Goal: Task Accomplishment & Management: Manage account settings

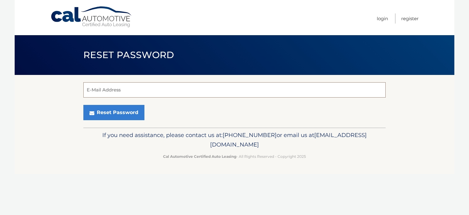
click at [118, 92] on input "E-Mail Address" at bounding box center [234, 89] width 302 height 15
type input "peterlpimentel@aol.com"
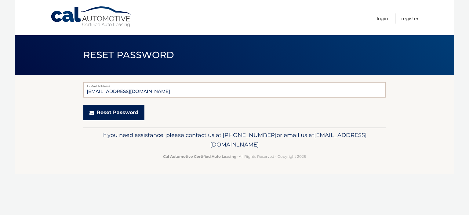
click at [114, 110] on button "Reset Password" at bounding box center [113, 112] width 61 height 15
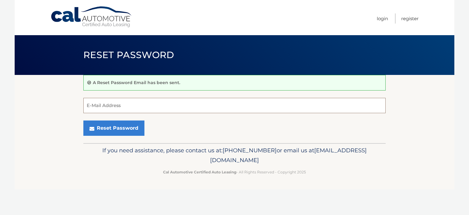
click at [124, 109] on input "E-Mail Address" at bounding box center [234, 105] width 302 height 15
type input "peterlpimentel@aol.com"
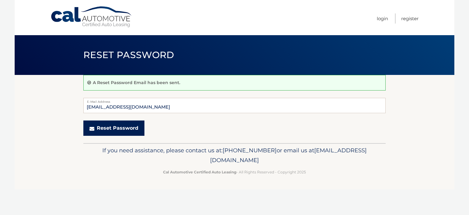
click at [127, 128] on button "Reset Password" at bounding box center [113, 127] width 61 height 15
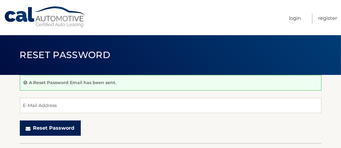
click at [49, 131] on button "Reset Password" at bounding box center [50, 127] width 61 height 15
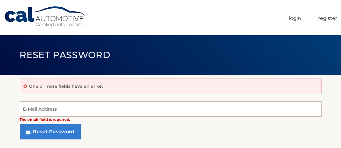
click at [63, 112] on input "E-Mail Address" at bounding box center [171, 108] width 302 height 15
click at [56, 105] on input "E-Mail Address" at bounding box center [171, 108] width 302 height 15
type input "peterlpimentel@aol.com"
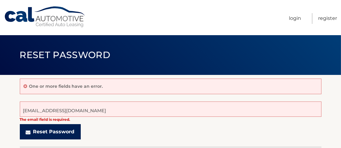
click at [47, 129] on button "Reset Password" at bounding box center [50, 131] width 61 height 15
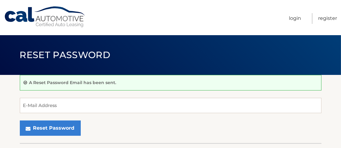
click at [60, 83] on p "A Reset Password Email has been sent." at bounding box center [72, 82] width 87 height 5
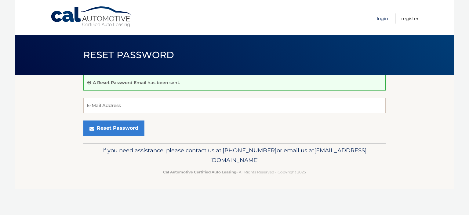
click at [341, 18] on link "Login" at bounding box center [382, 18] width 11 height 10
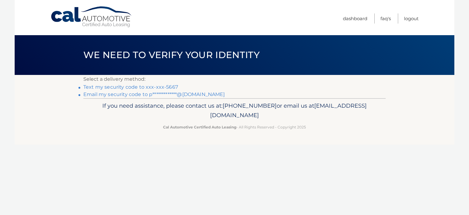
click at [104, 87] on link "Text my security code to xxx-xxx-5667" at bounding box center [130, 87] width 95 height 6
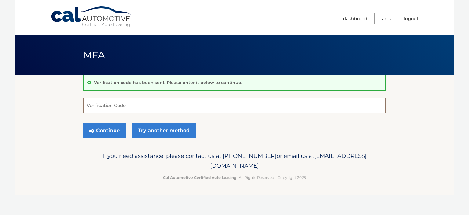
click at [124, 101] on input "Verification Code" at bounding box center [234, 105] width 302 height 15
type input "689729"
click at [109, 128] on button "Continue" at bounding box center [104, 130] width 42 height 15
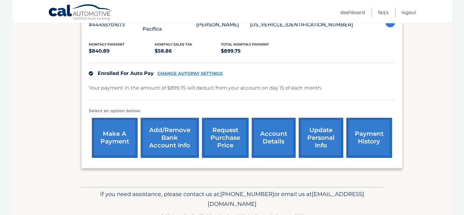
scroll to position [128, 0]
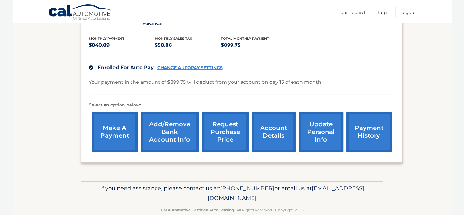
click at [224, 119] on link "request purchase price" at bounding box center [225, 132] width 47 height 40
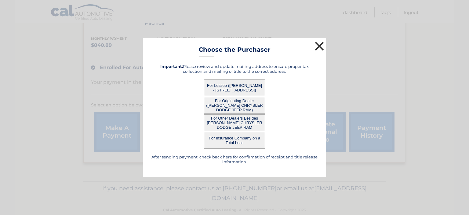
click at [315, 46] on button "×" at bounding box center [319, 46] width 12 height 12
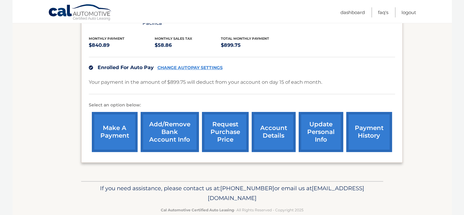
scroll to position [131, 0]
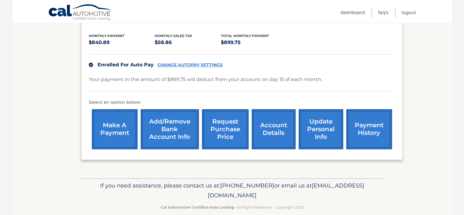
click at [217, 115] on link "request purchase price" at bounding box center [225, 129] width 47 height 40
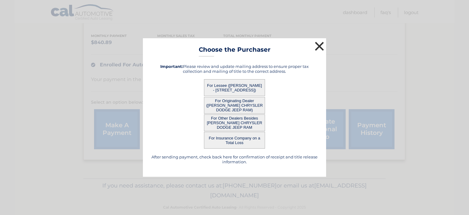
click at [315, 48] on button "×" at bounding box center [319, 46] width 12 height 12
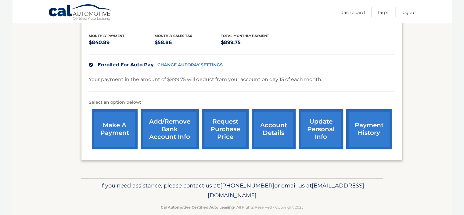
click at [214, 110] on link "request purchase price" at bounding box center [225, 129] width 47 height 40
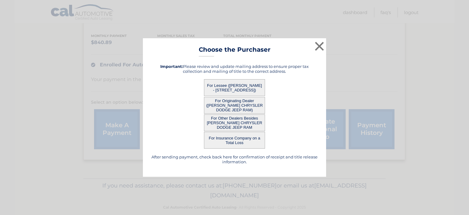
click at [216, 108] on button "For Originating Dealer ([PERSON_NAME] CHRYSLER DODGE JEEP RAM)" at bounding box center [234, 105] width 61 height 17
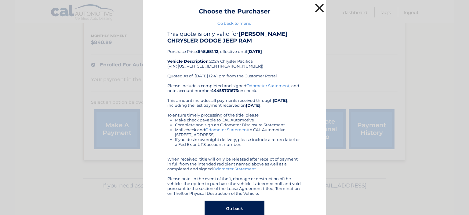
click at [315, 6] on button "×" at bounding box center [319, 8] width 12 height 12
